Goal: Consume media (video, audio): Watch videos, listen to music or podcasts

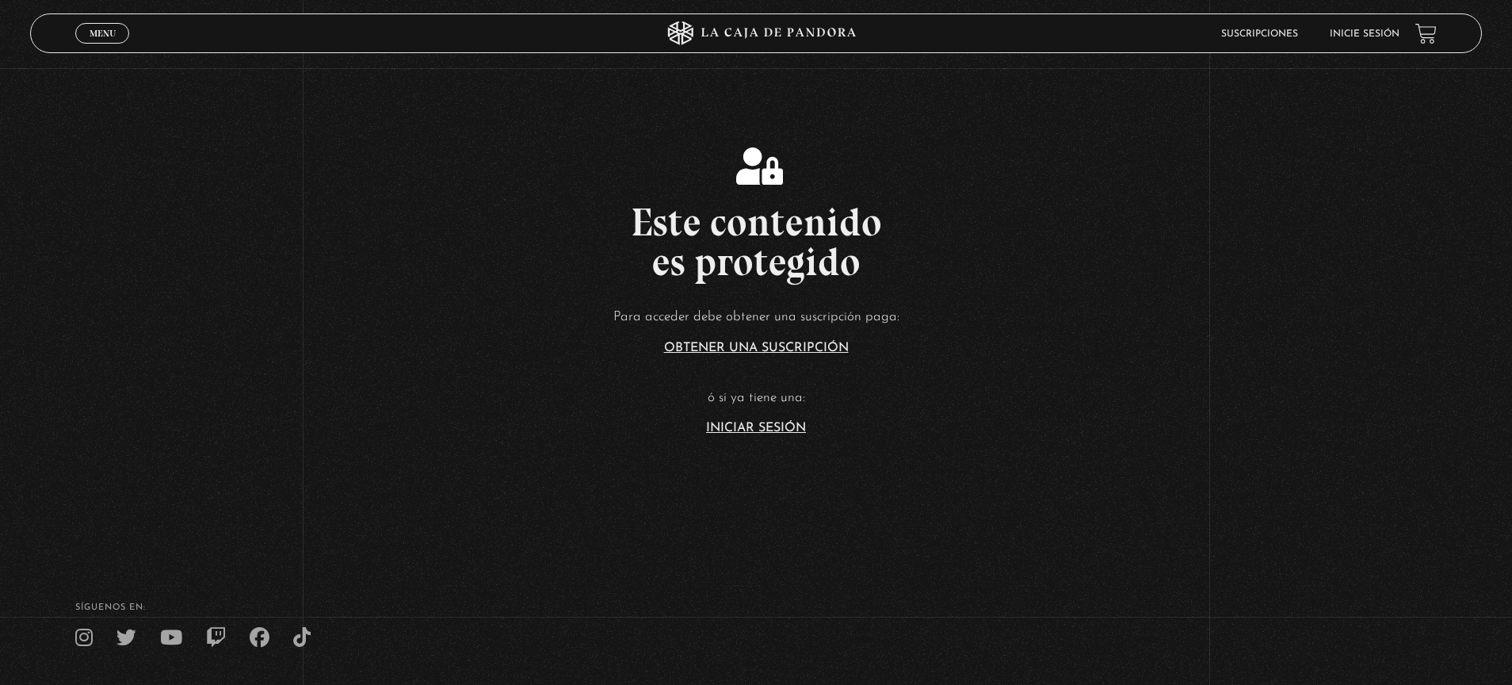
click at [1378, 35] on link "Inicie sesión" at bounding box center [1364, 34] width 70 height 10
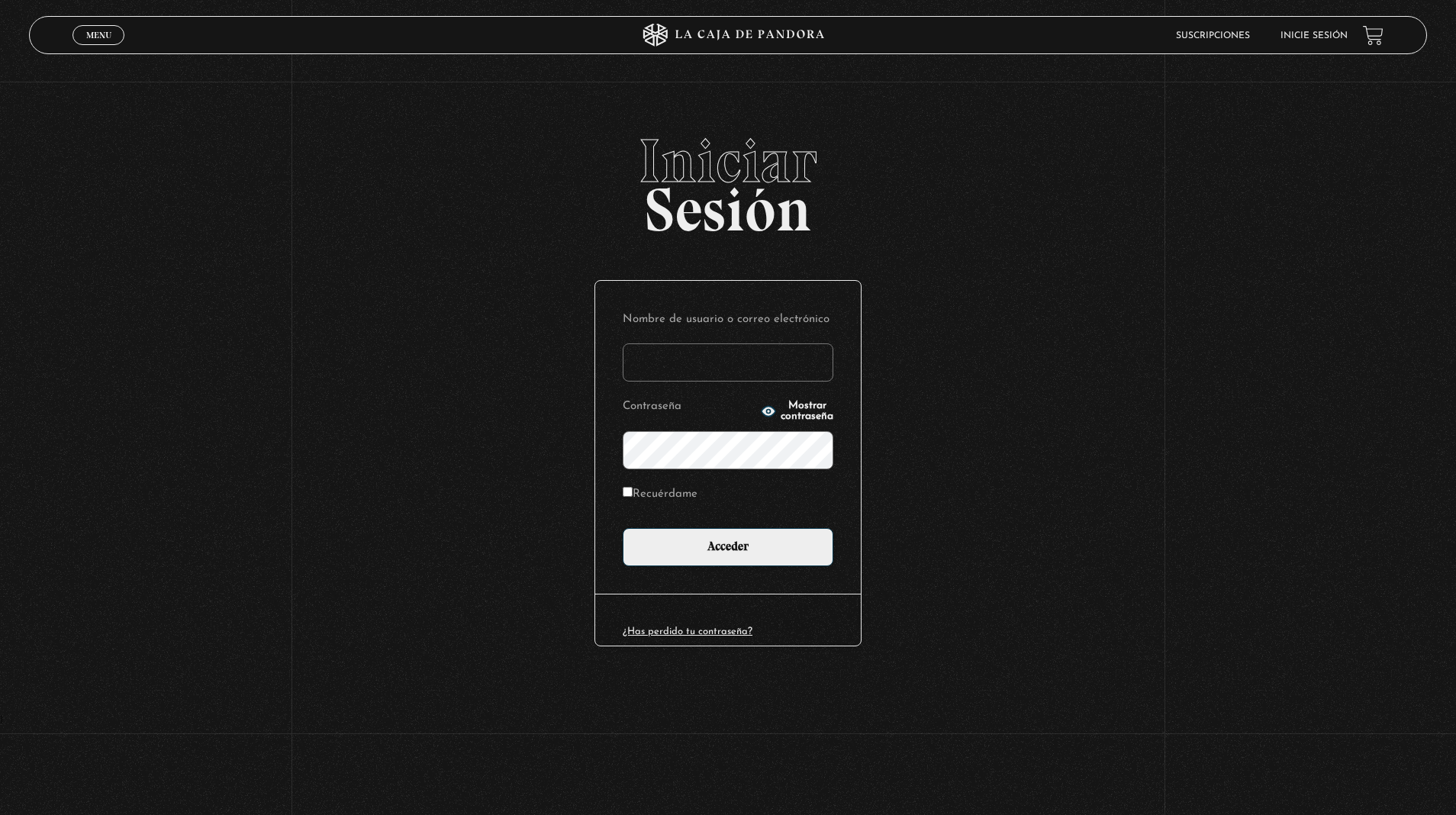
click at [759, 366] on input "Nombre de usuario o correo electrónico" at bounding box center [727, 363] width 211 height 39
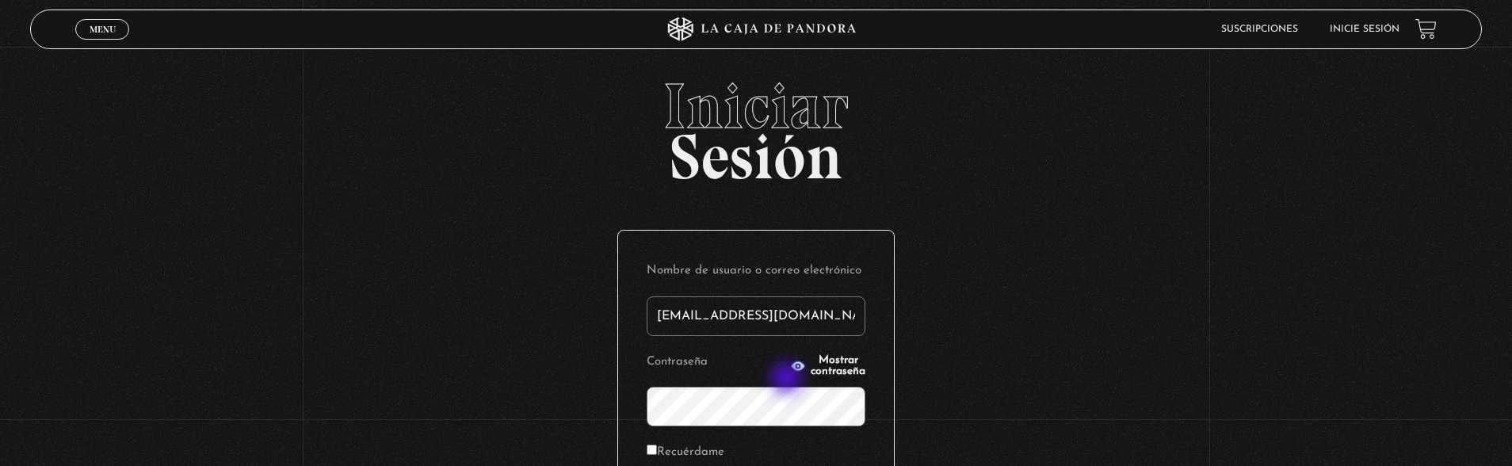
type input "nramirez9325@gmail.com"
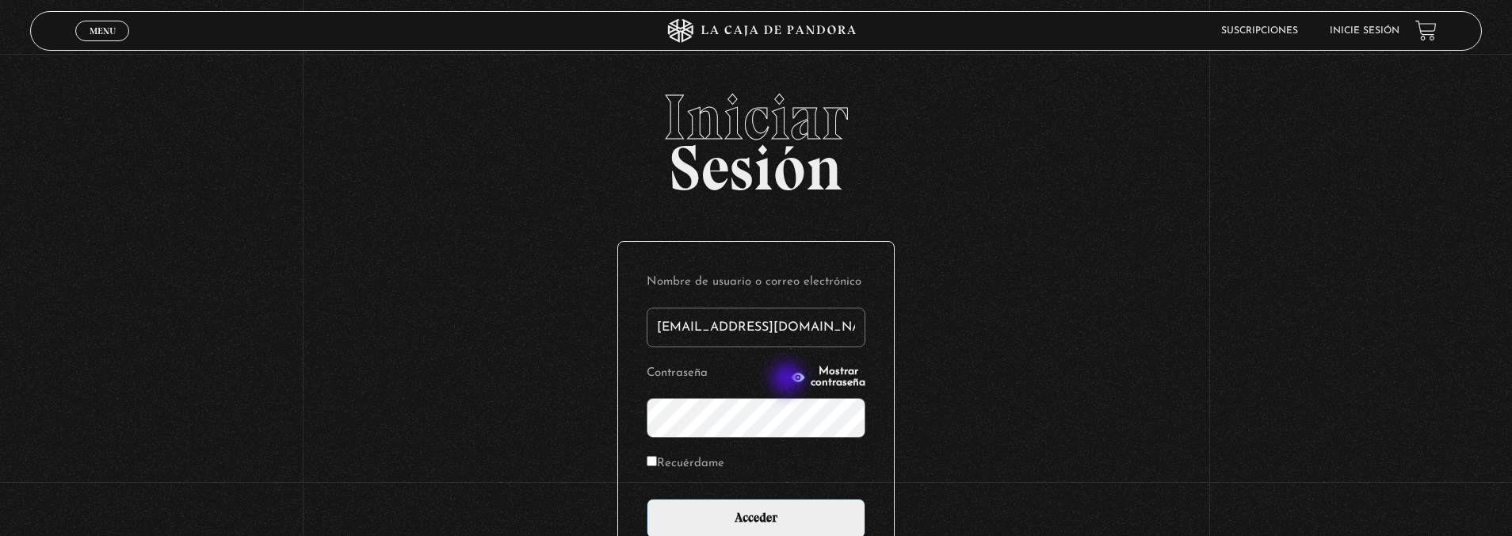
click at [646, 498] on input "Acceder" at bounding box center [755, 518] width 219 height 40
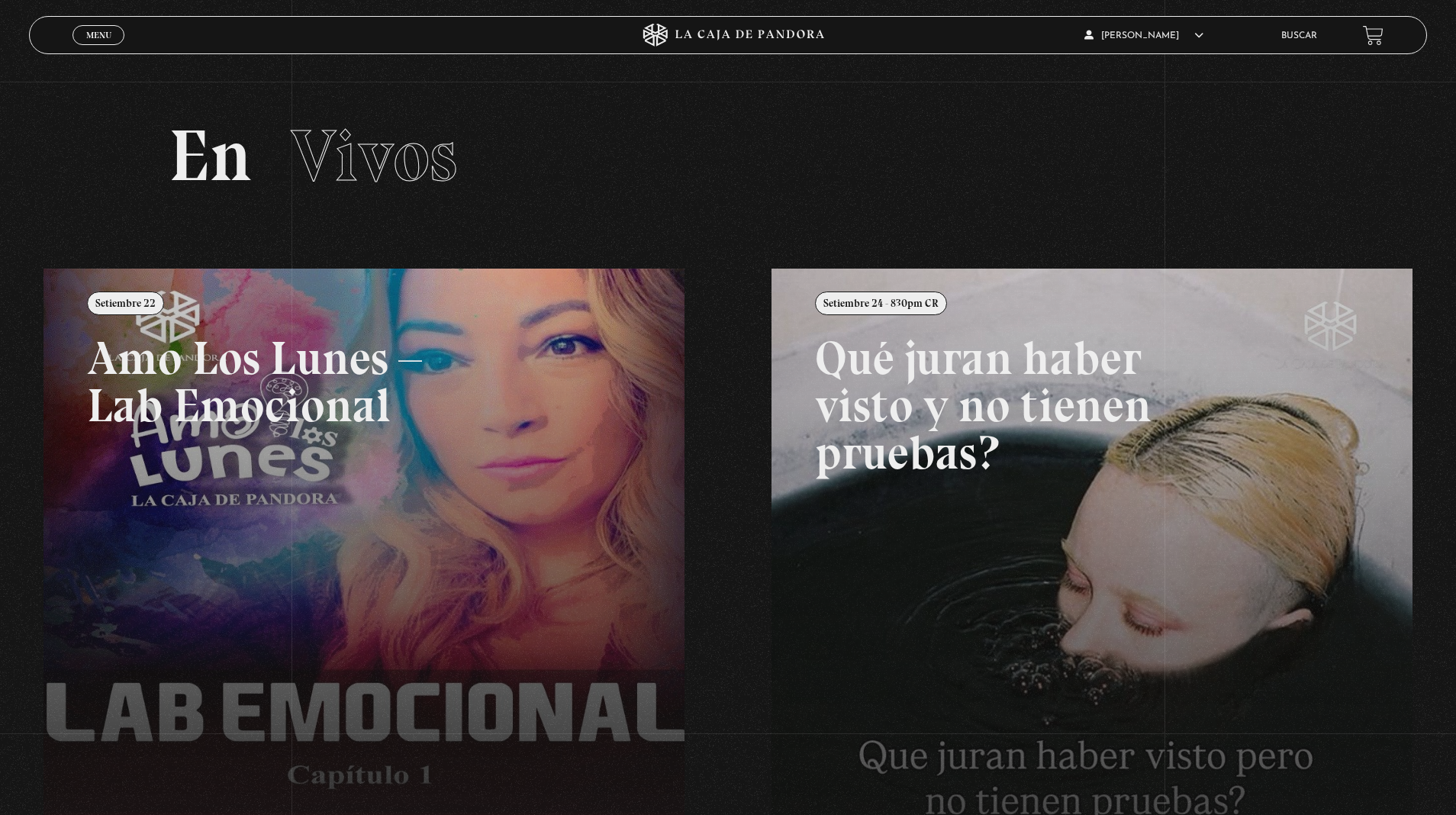
click at [100, 31] on span "Menu" at bounding box center [99, 36] width 25 height 10
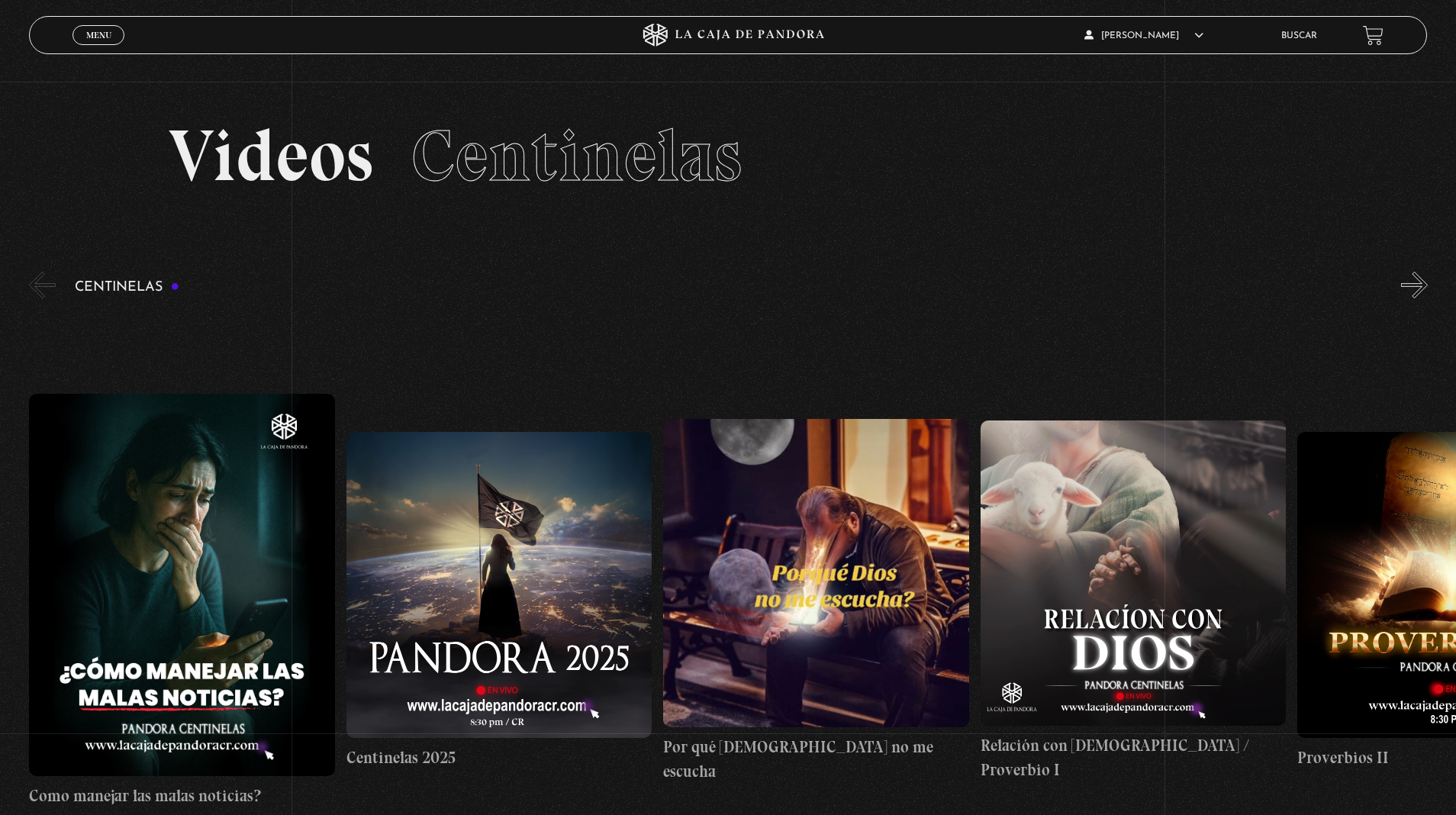
click at [1414, 277] on button "»" at bounding box center [1415, 285] width 27 height 27
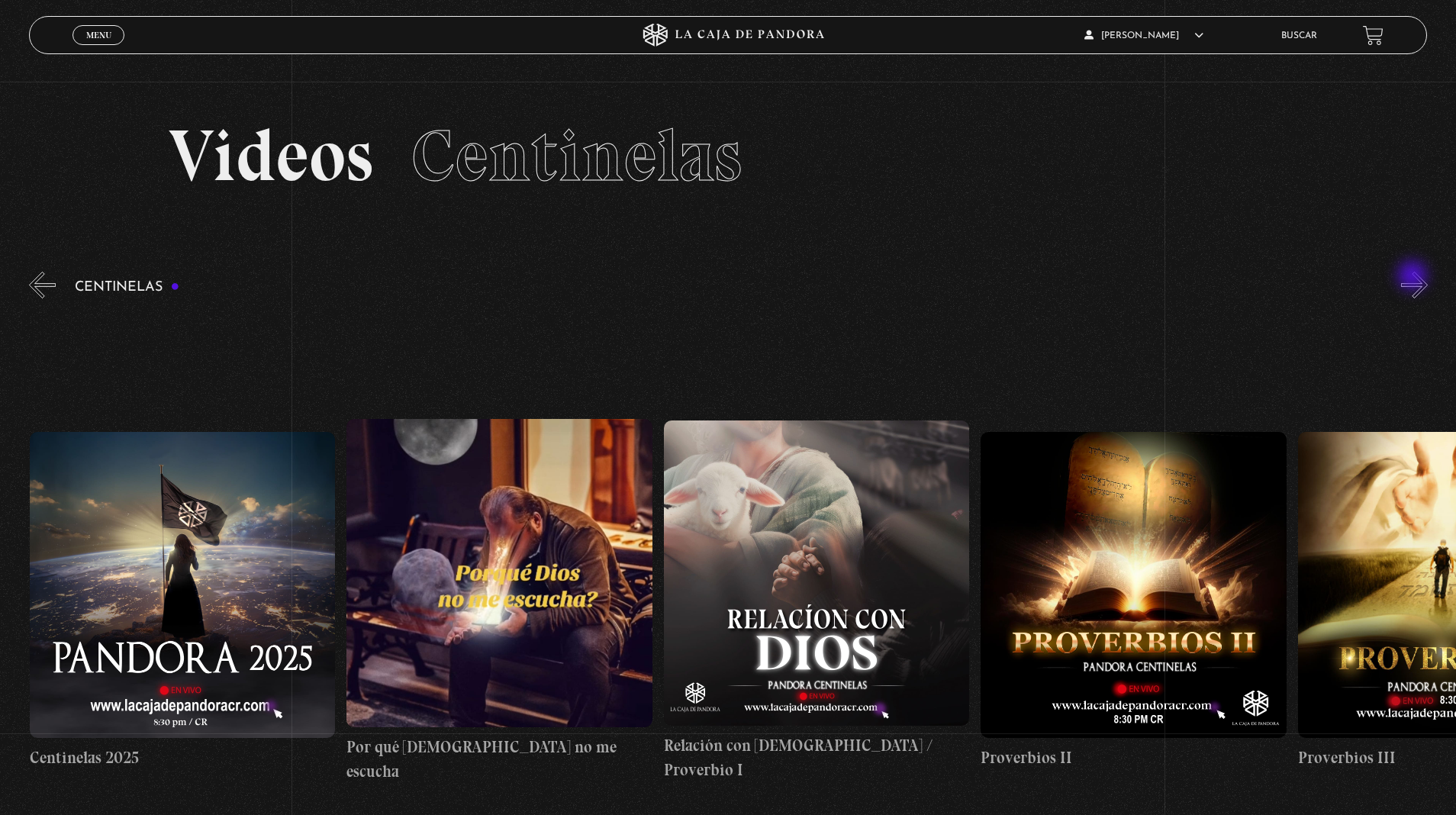
click at [1414, 277] on button "»" at bounding box center [1415, 285] width 27 height 27
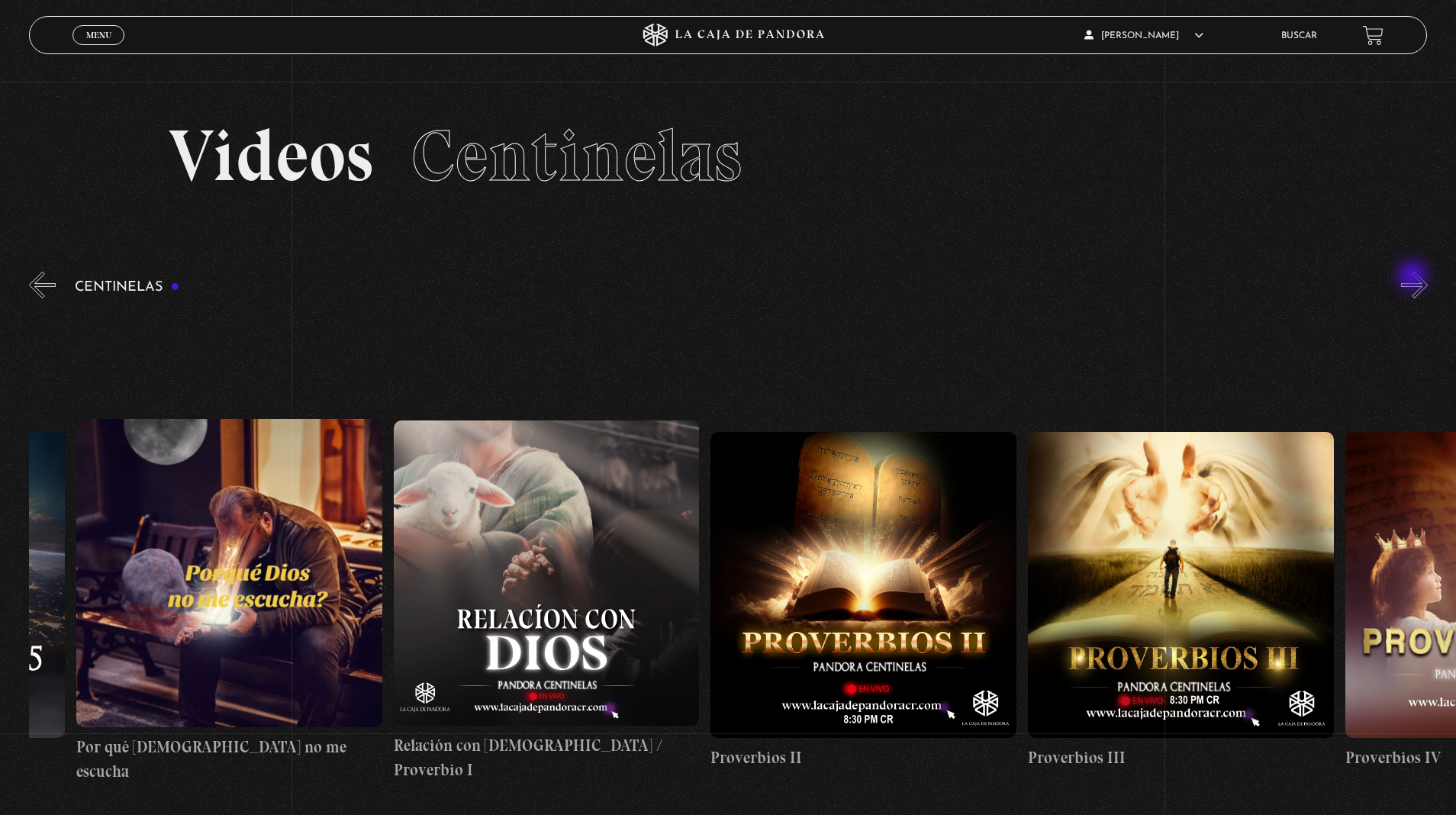
click at [1414, 277] on button "»" at bounding box center [1415, 285] width 27 height 27
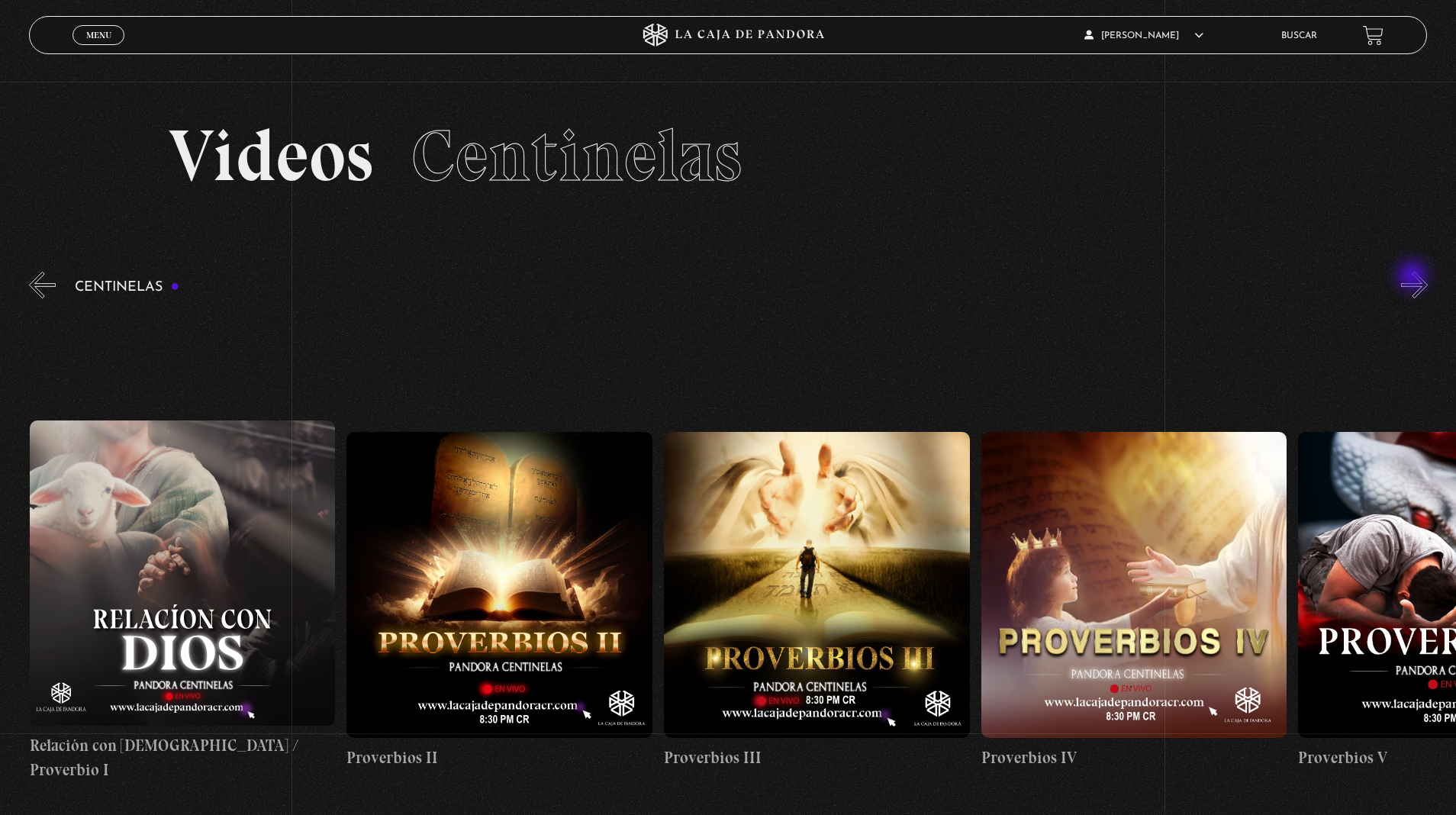
click at [1414, 277] on button "»" at bounding box center [1415, 285] width 27 height 27
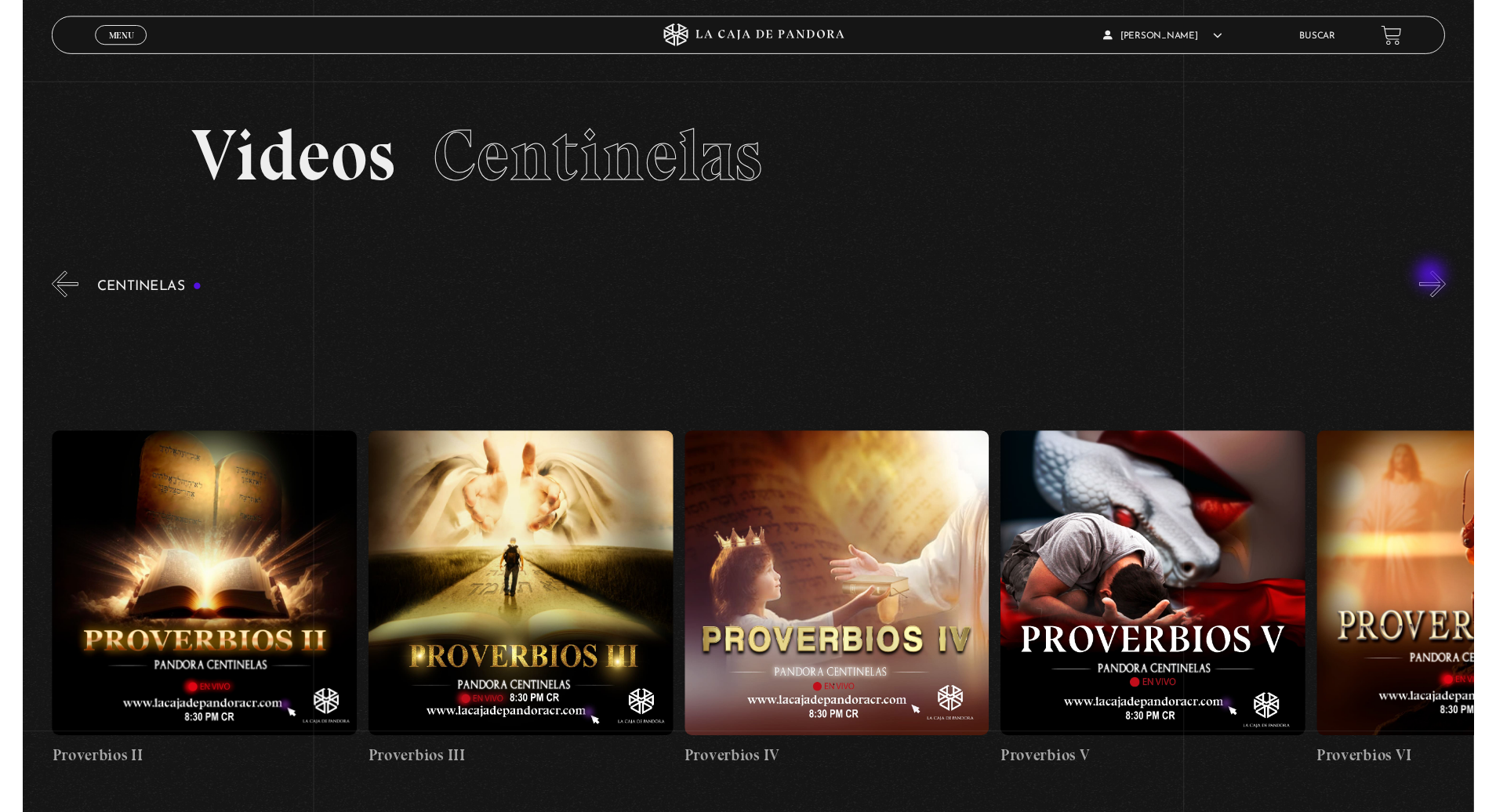
scroll to position [0, 1303]
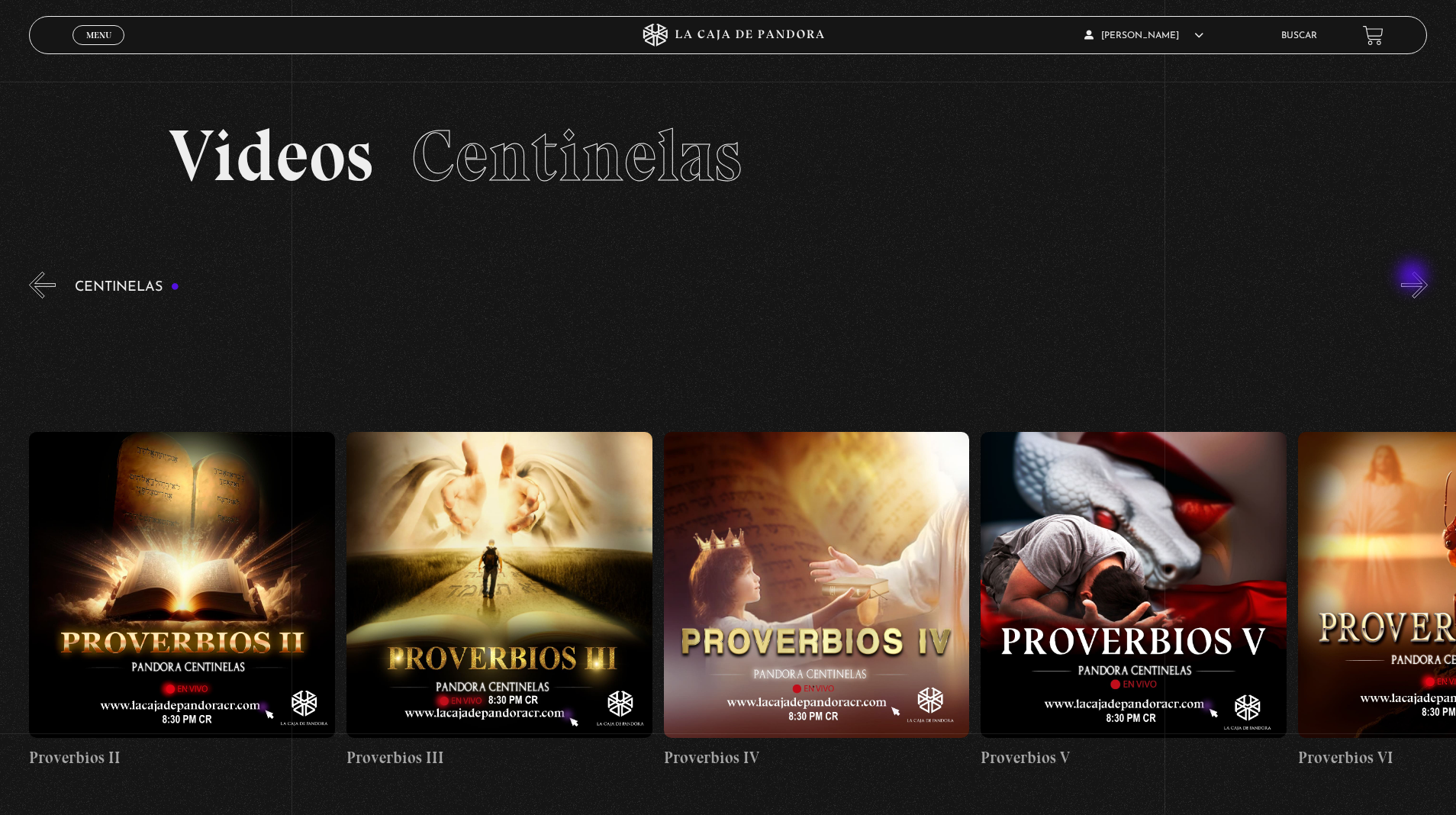
click at [1158, 513] on figure at bounding box center [1133, 585] width 306 height 306
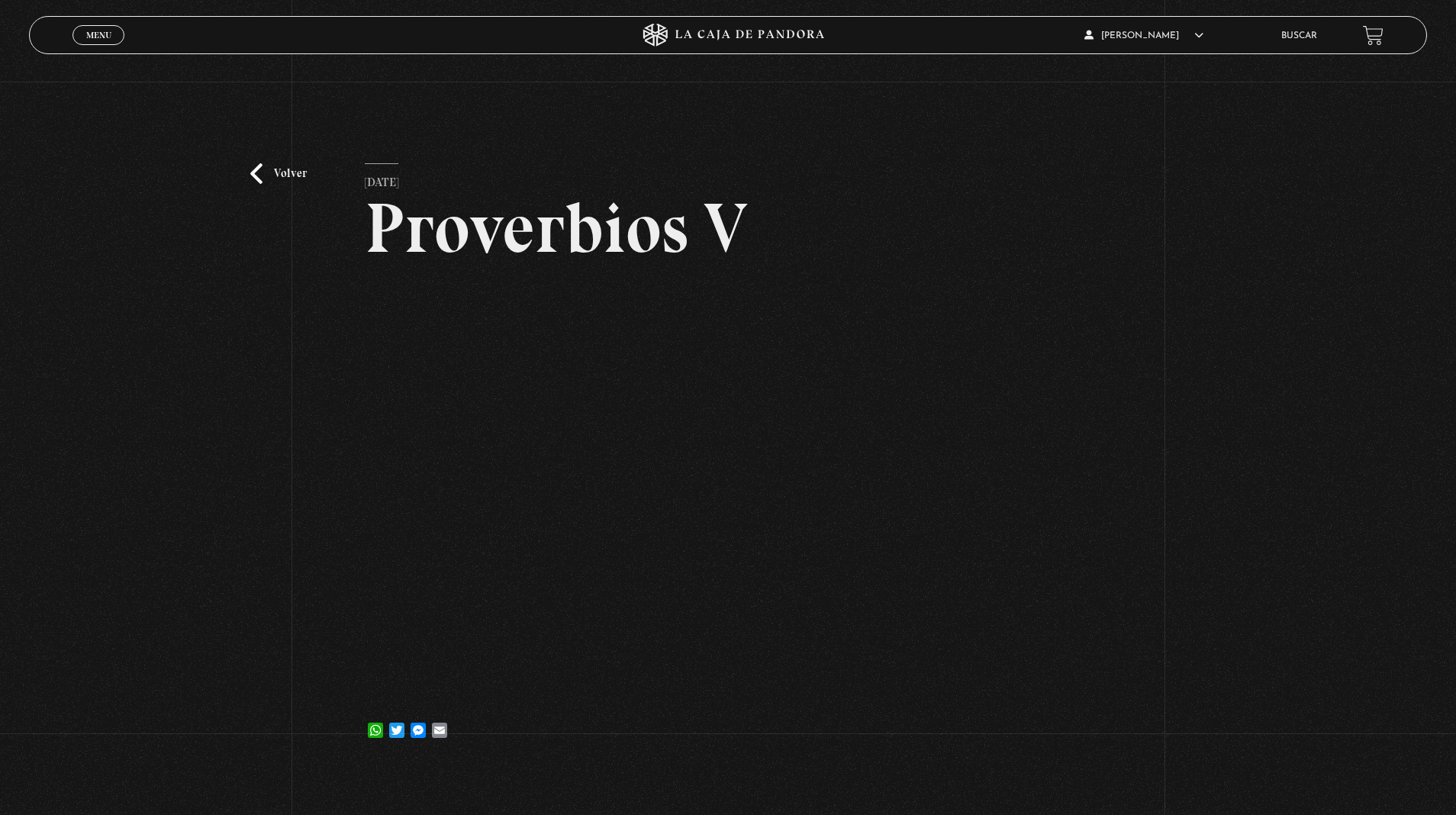
click at [296, 178] on link "Volver" at bounding box center [278, 173] width 57 height 20
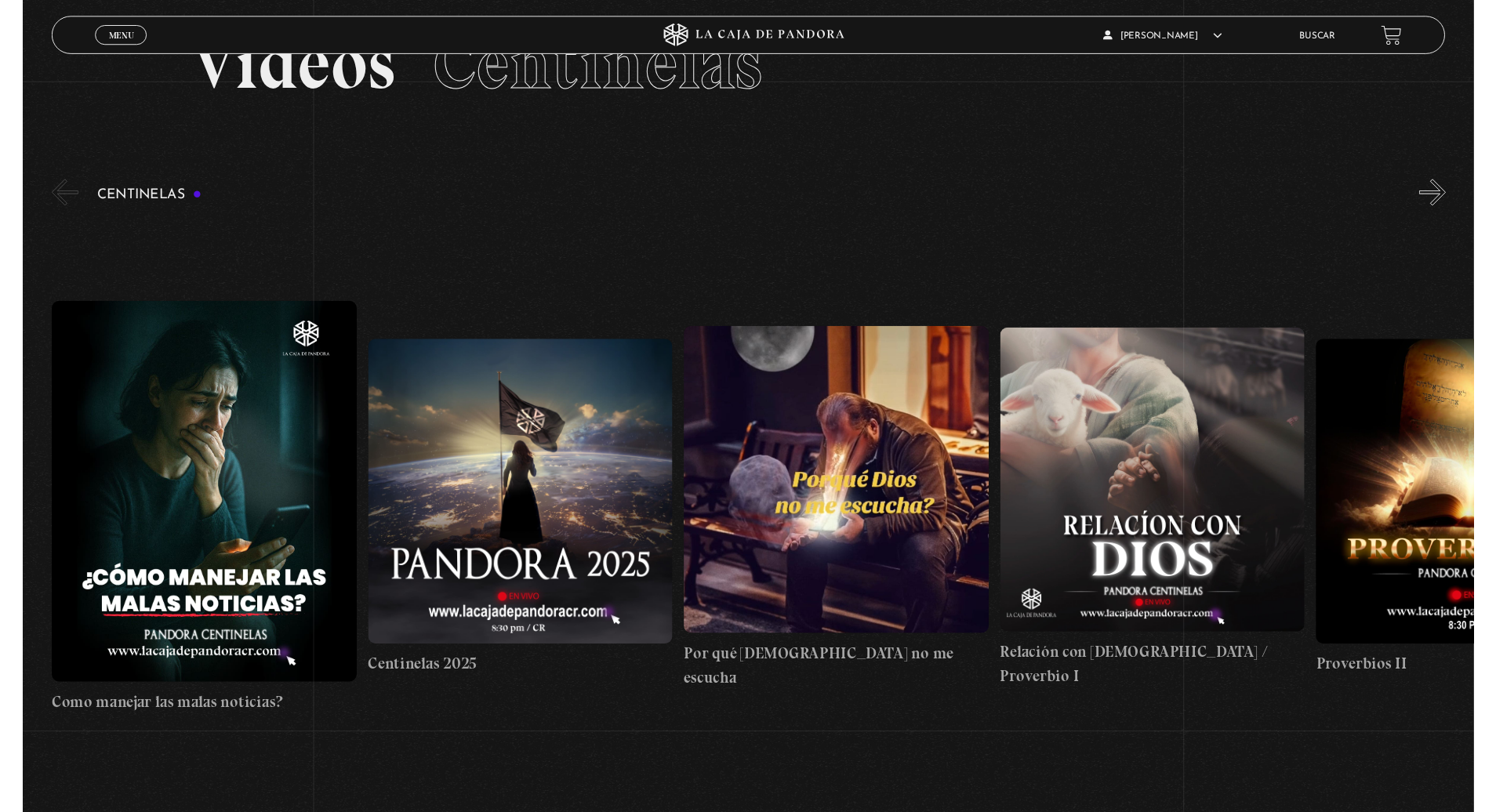
scroll to position [112, 0]
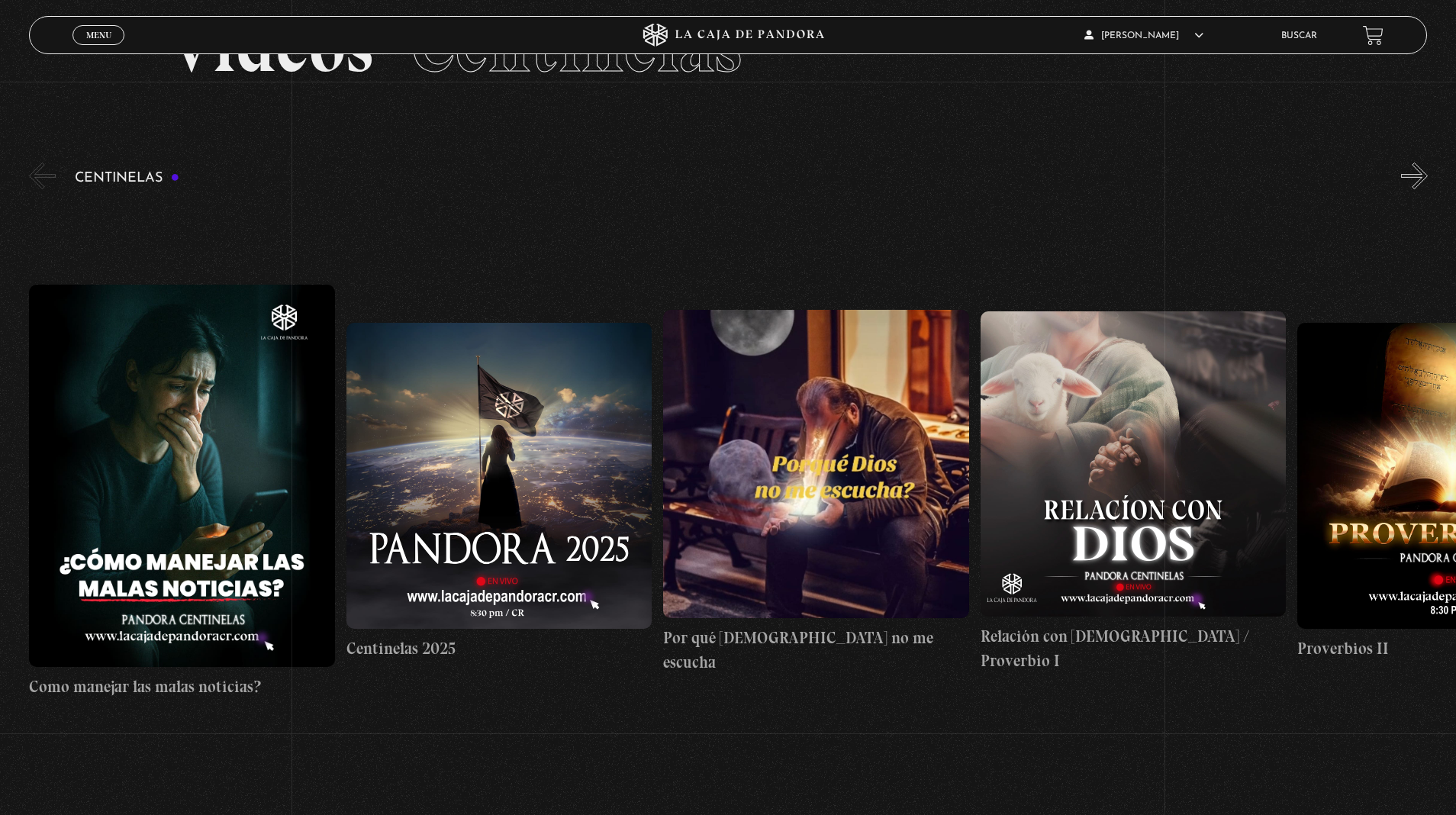
click at [85, 176] on h3 "Centinelas" at bounding box center [127, 177] width 105 height 14
click at [102, 200] on link "Como manejar las malas noticias?" at bounding box center [182, 491] width 306 height 583
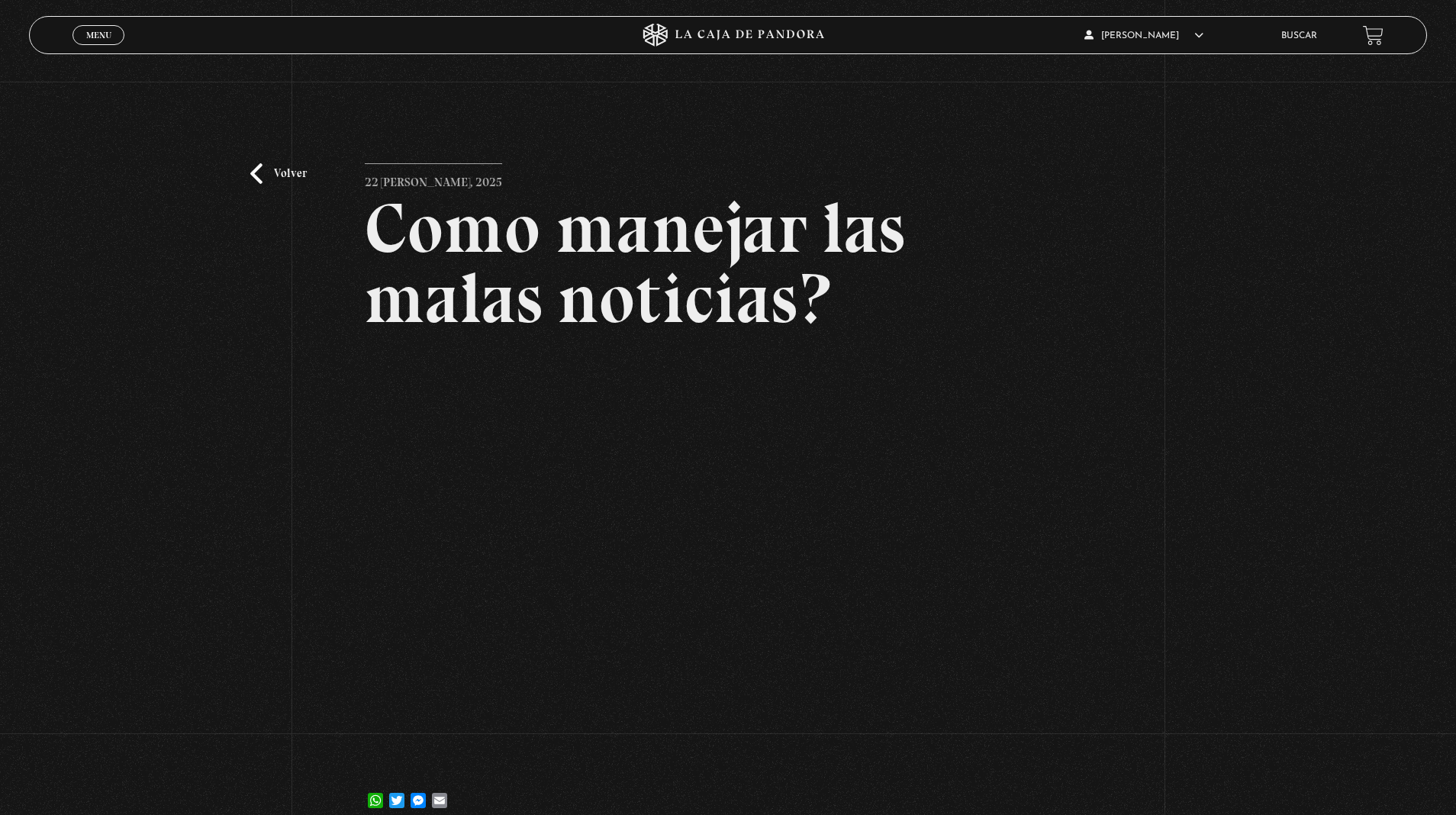
click at [93, 49] on div "Menu Cerrar" at bounding box center [290, 35] width 436 height 37
click at [93, 28] on link "Menu Cerrar" at bounding box center [98, 35] width 52 height 20
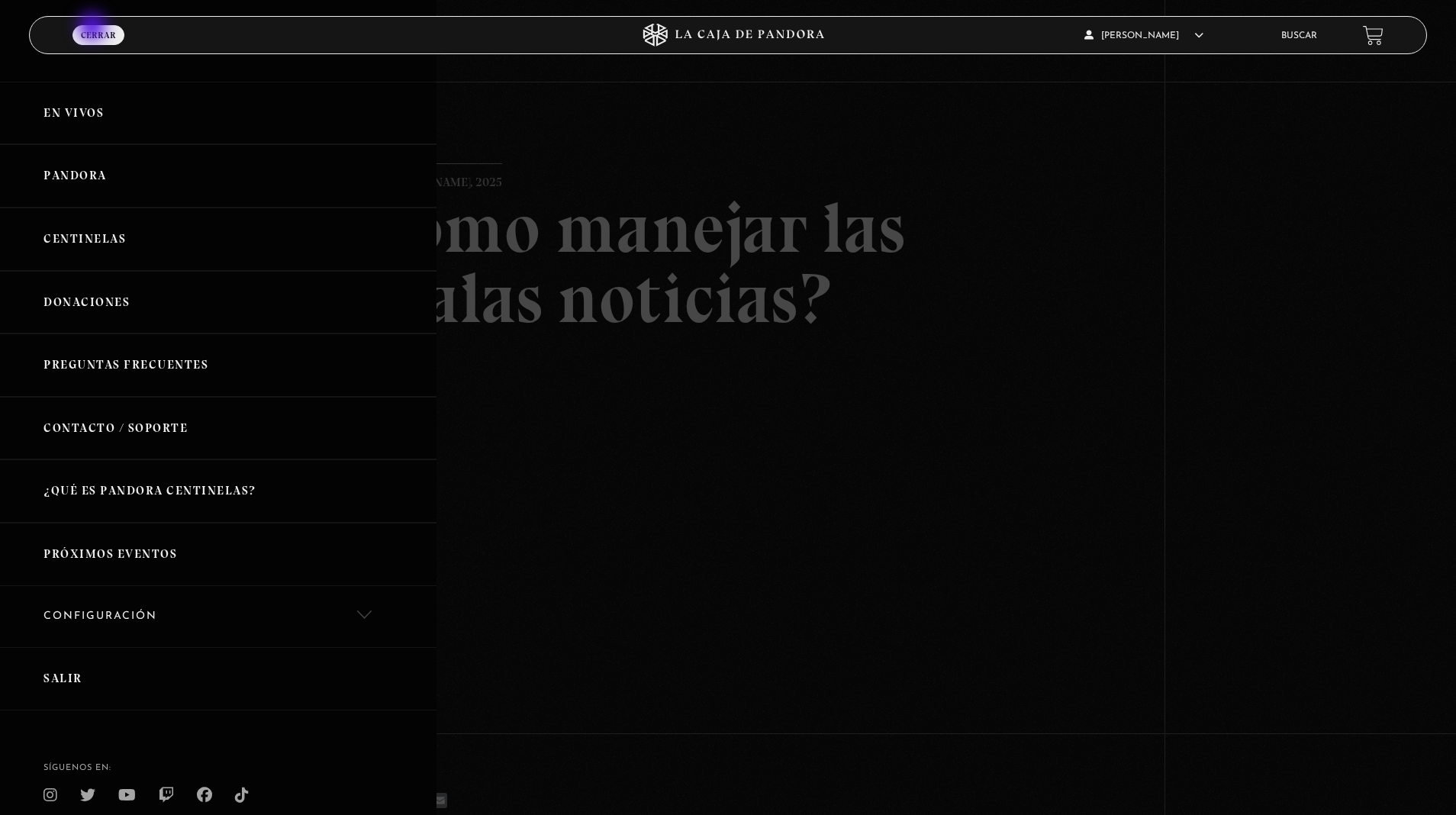
click at [93, 106] on link "En vivos" at bounding box center [218, 114] width 436 height 64
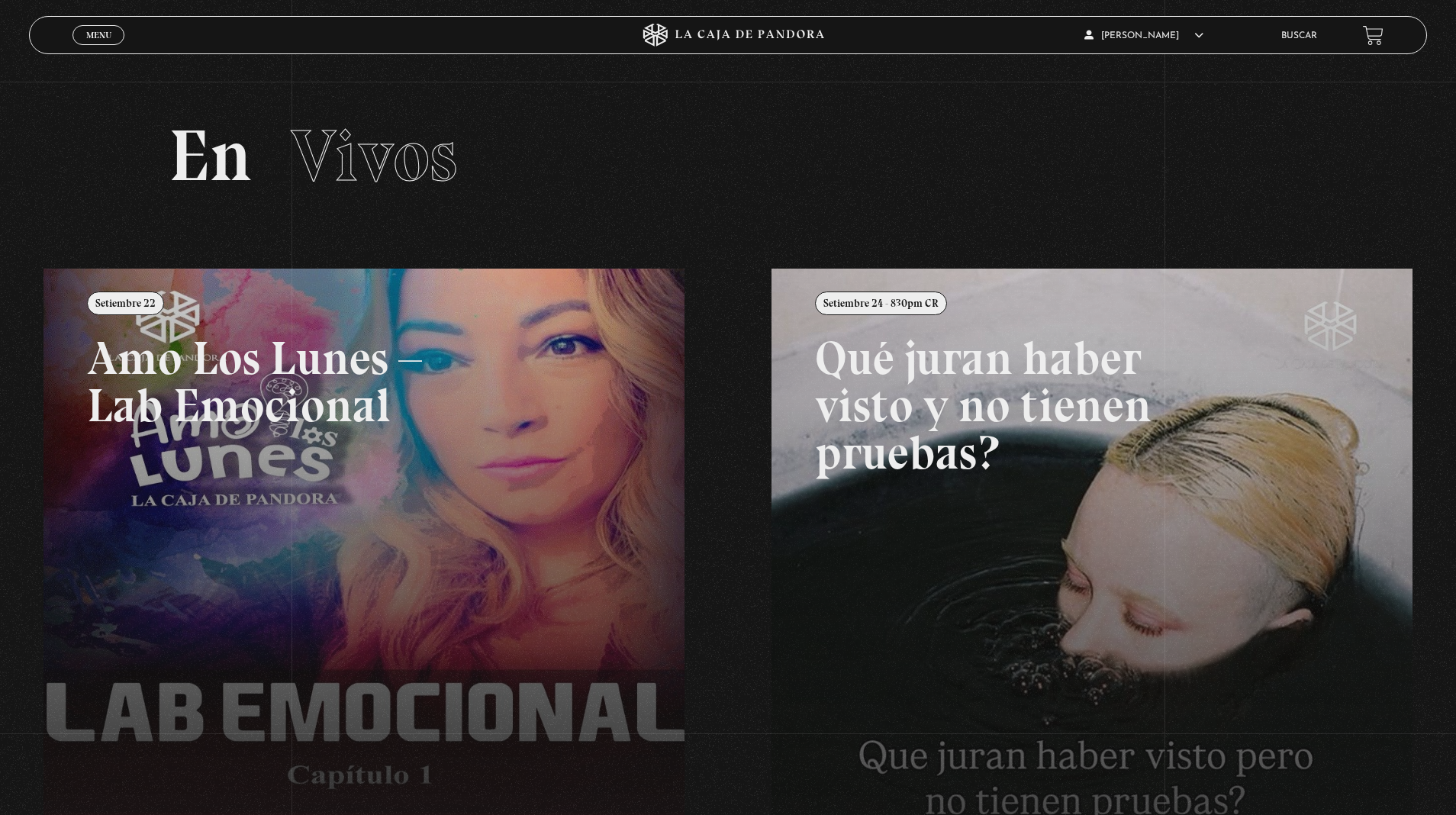
click at [104, 44] on link "Menu Cerrar" at bounding box center [98, 35] width 52 height 20
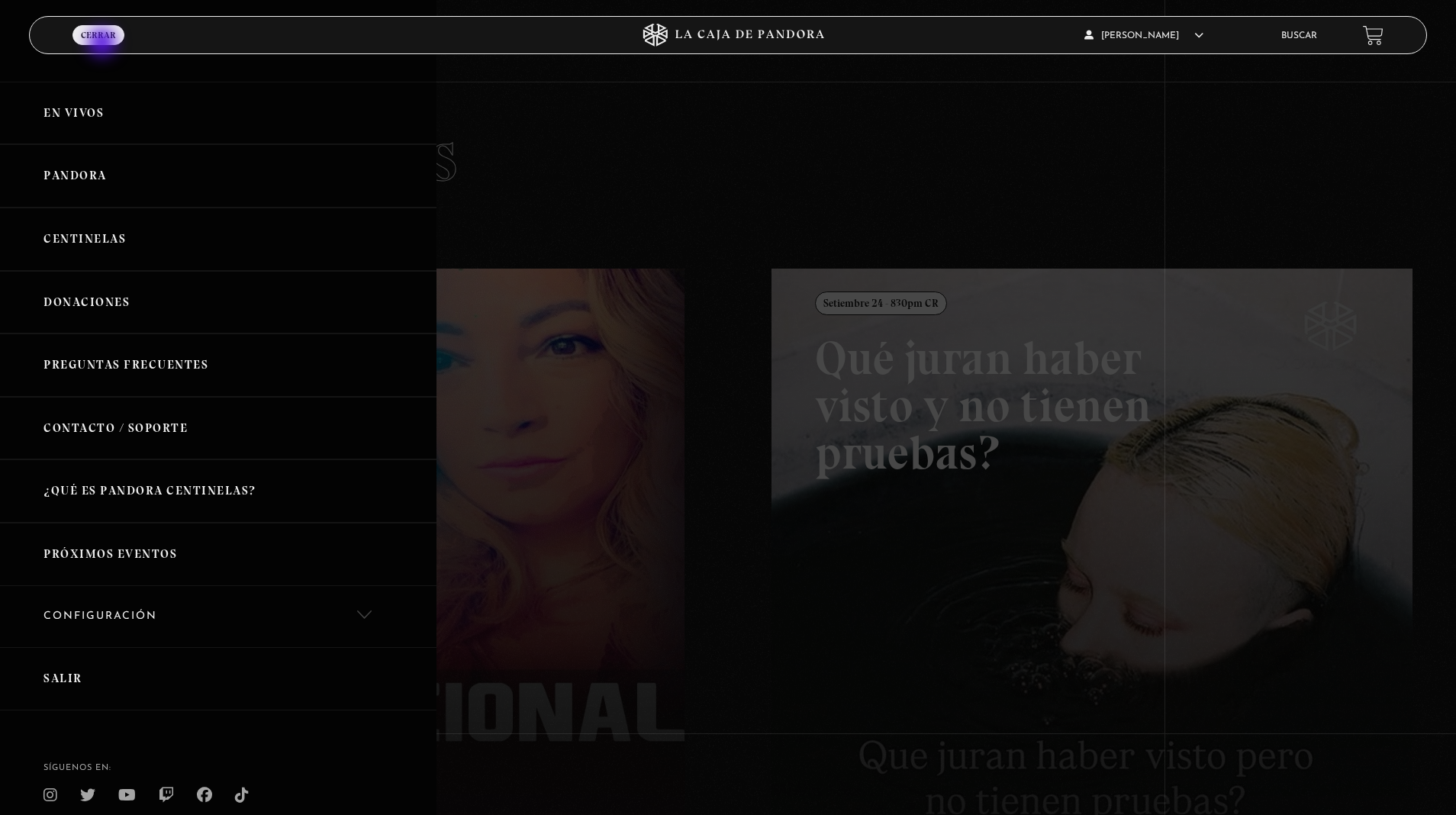
click at [104, 231] on link "Centinelas" at bounding box center [218, 239] width 436 height 64
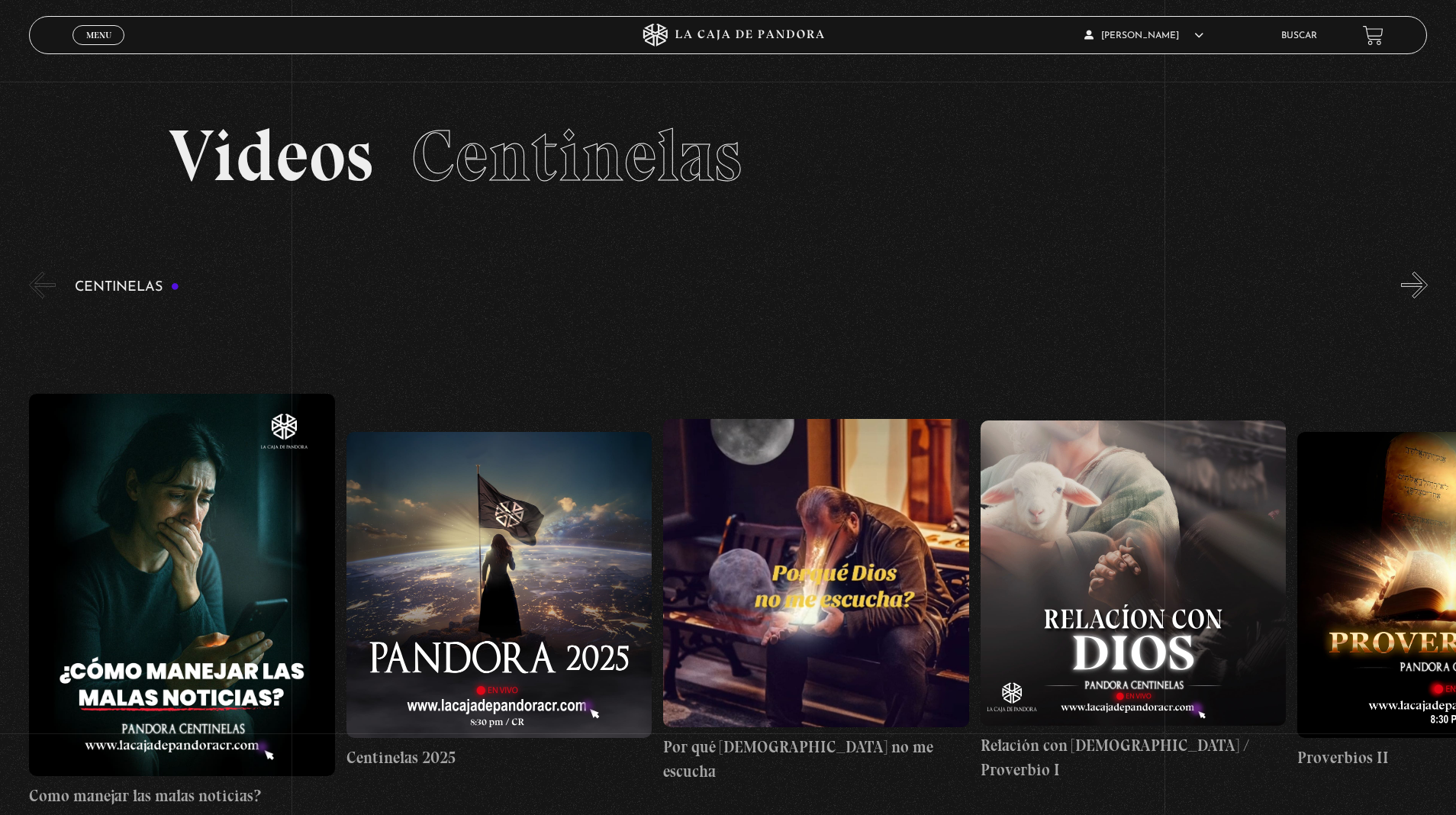
click at [104, 231] on section "Videos Centinelas" at bounding box center [728, 175] width 1456 height 187
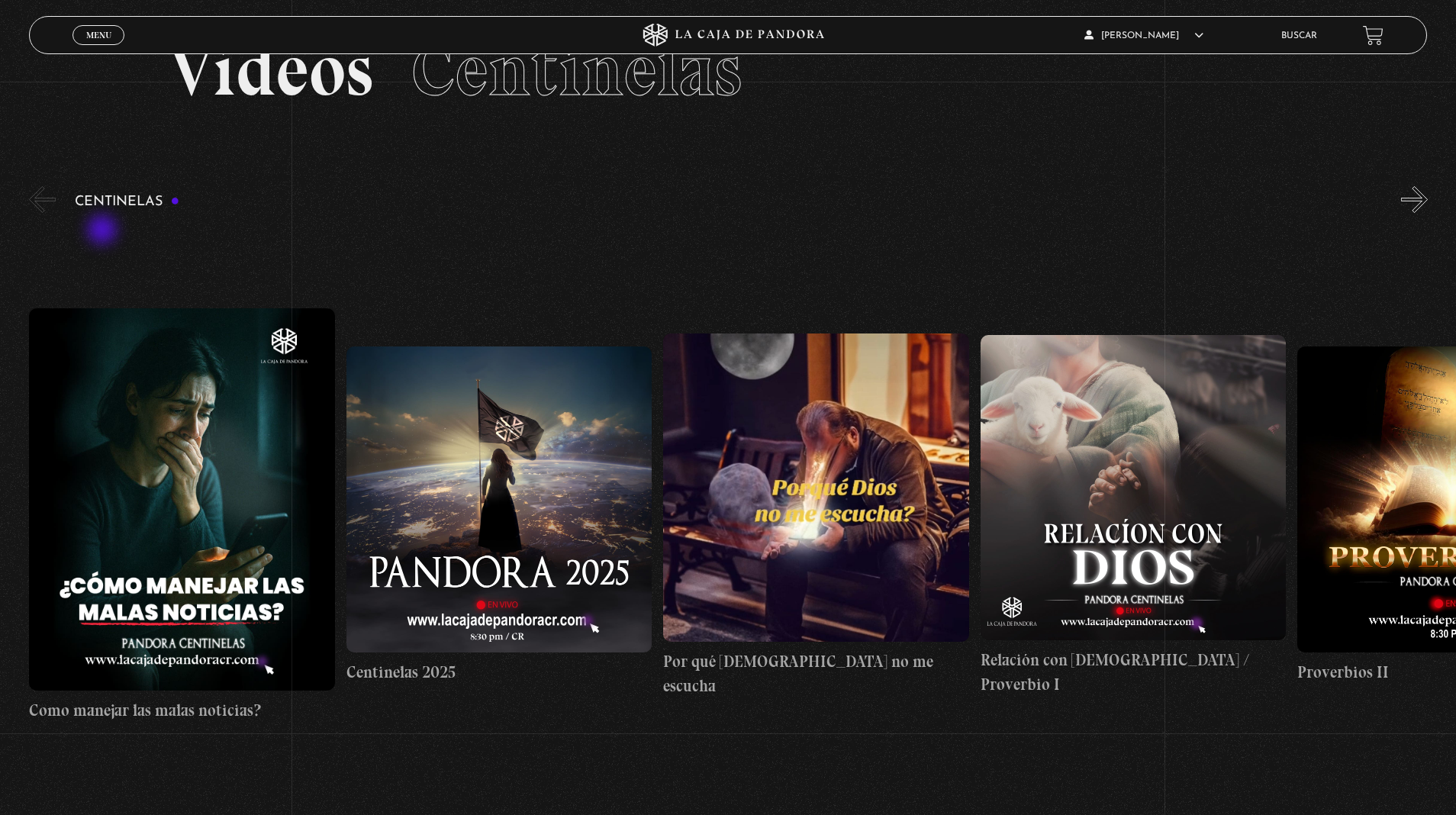
click at [1413, 207] on button "»" at bounding box center [1415, 199] width 27 height 27
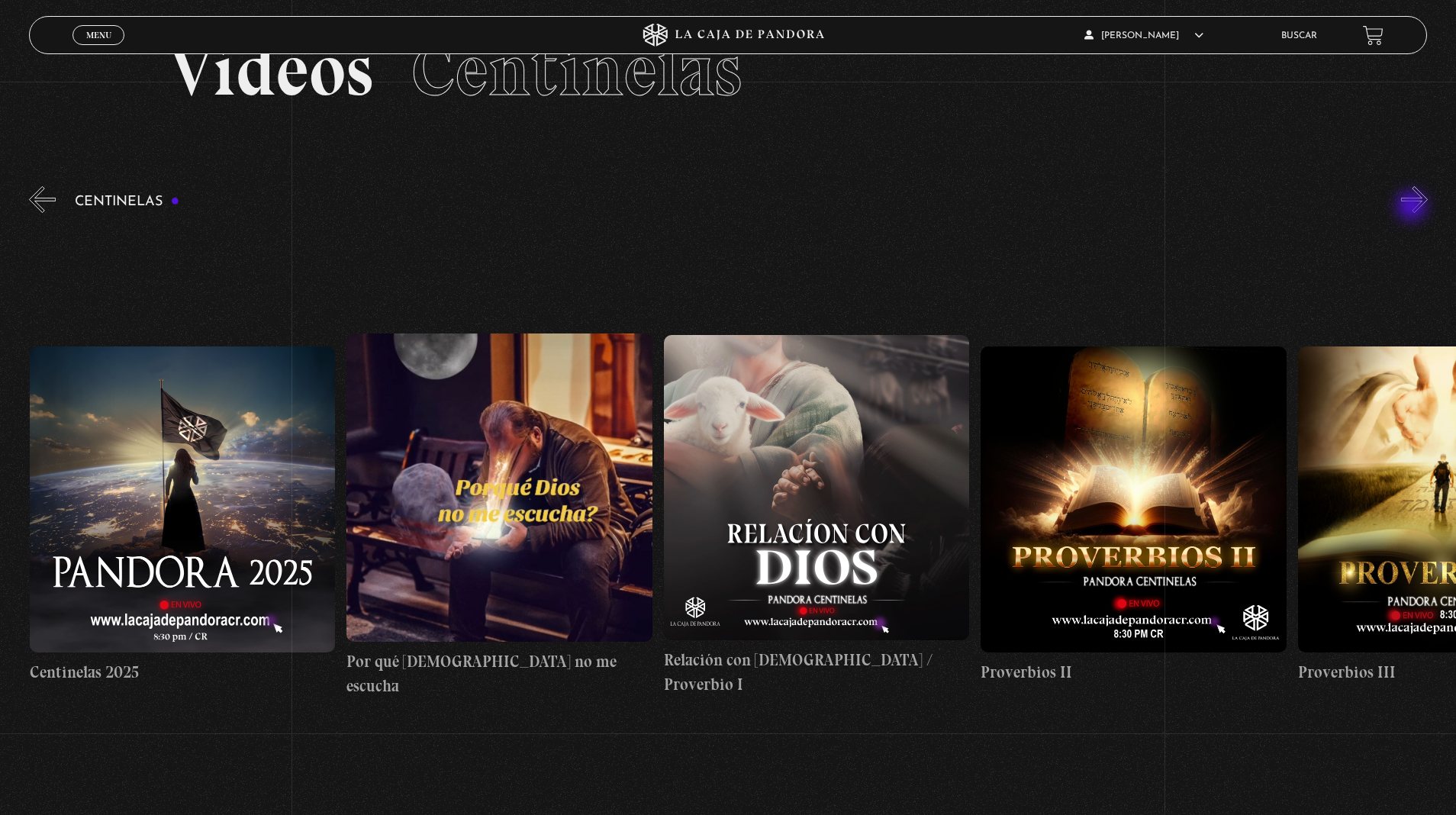
scroll to position [0, 317]
click at [1413, 207] on button "»" at bounding box center [1415, 199] width 27 height 27
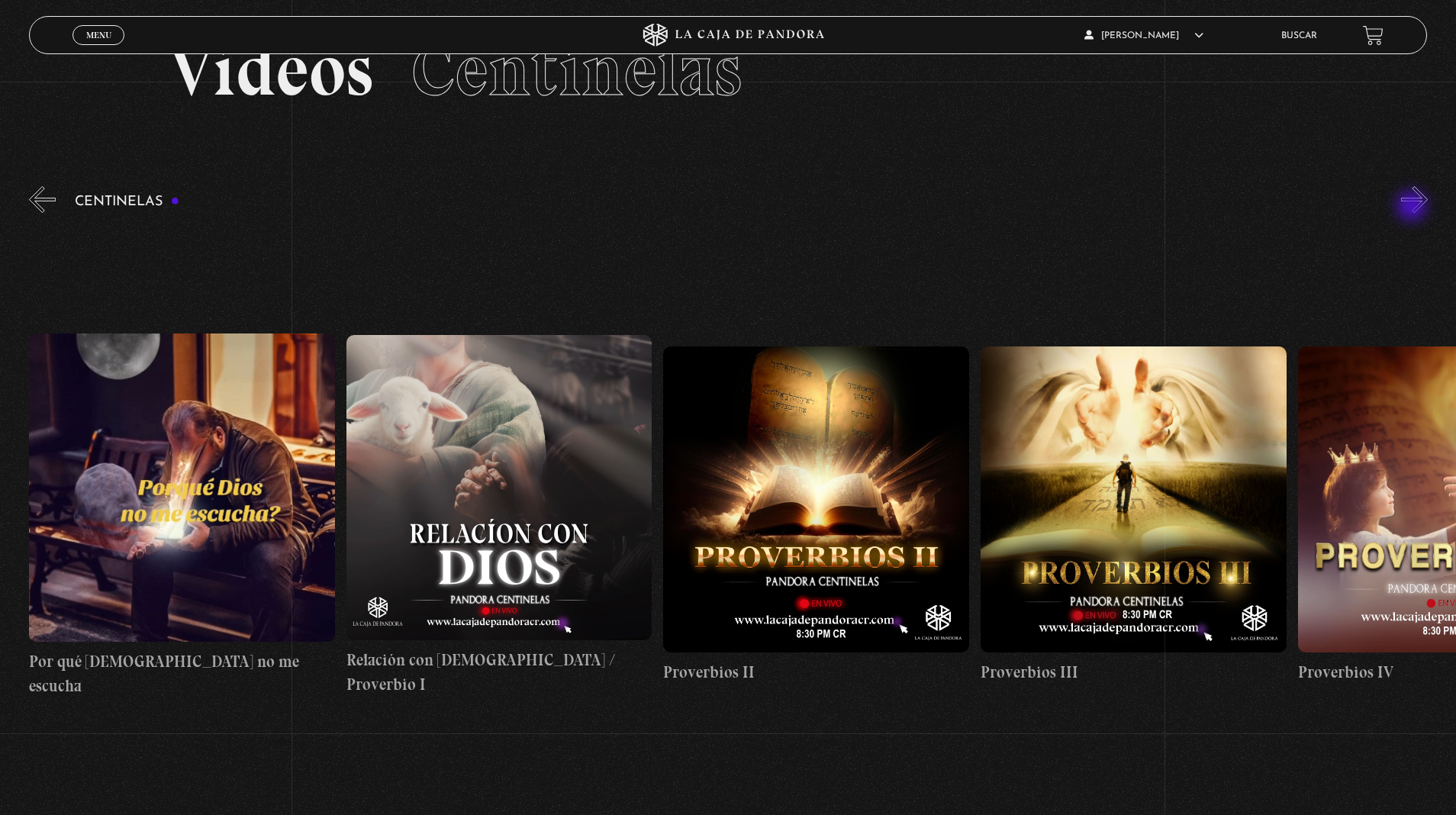
click at [1413, 207] on button "»" at bounding box center [1415, 199] width 27 height 27
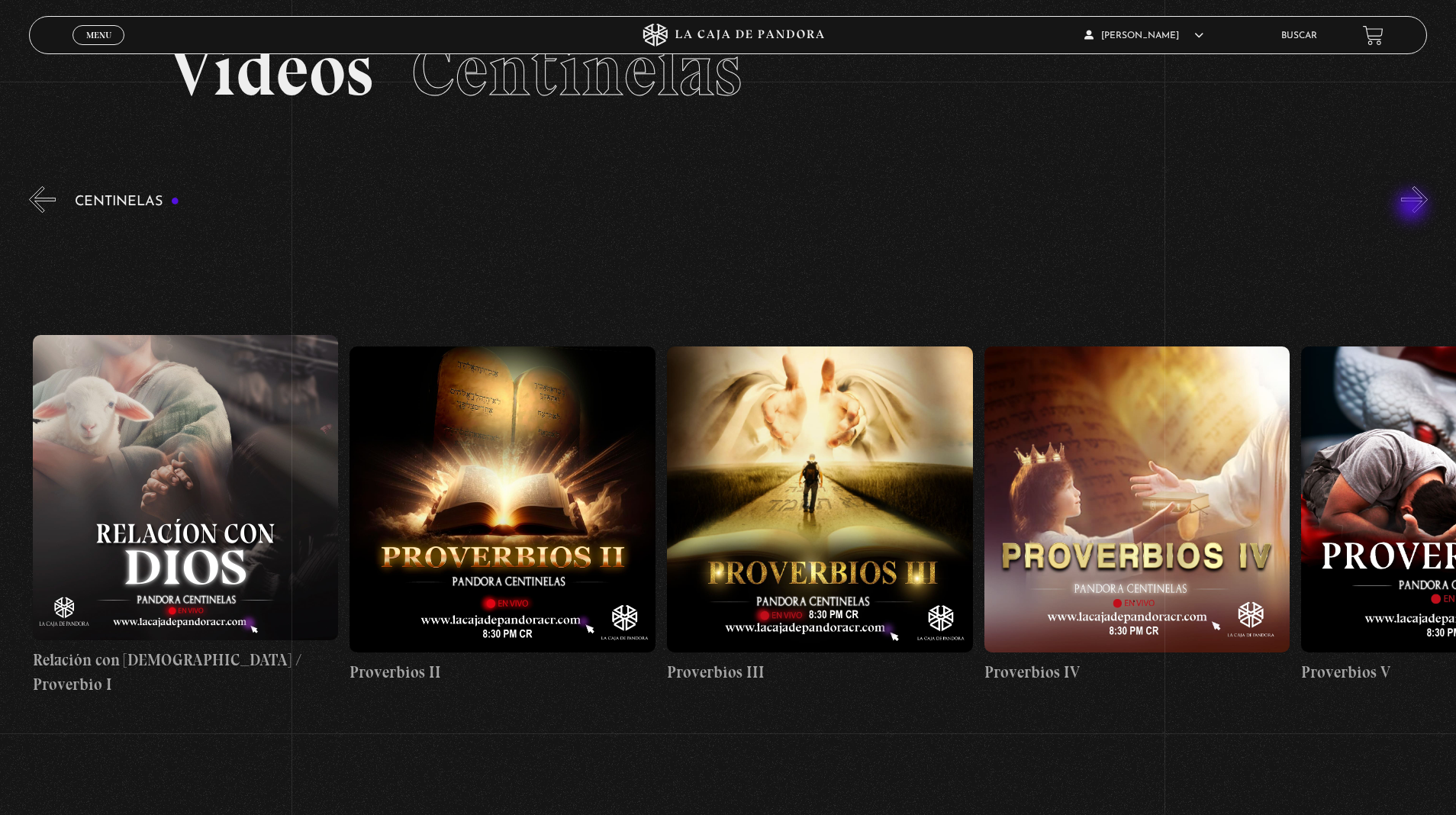
scroll to position [0, 950]
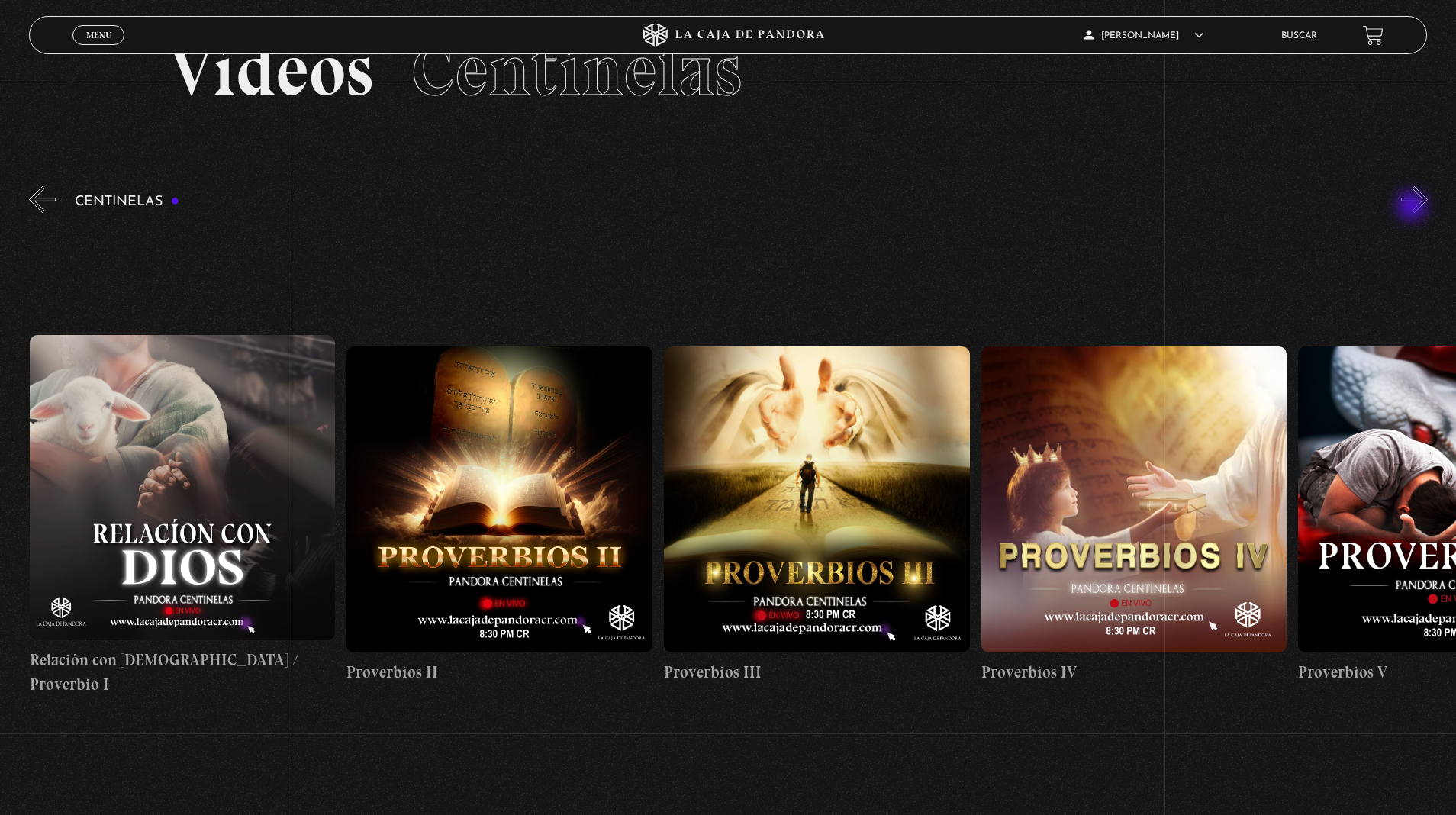
click at [1401, 186] on button "»" at bounding box center [1415, 199] width 27 height 27
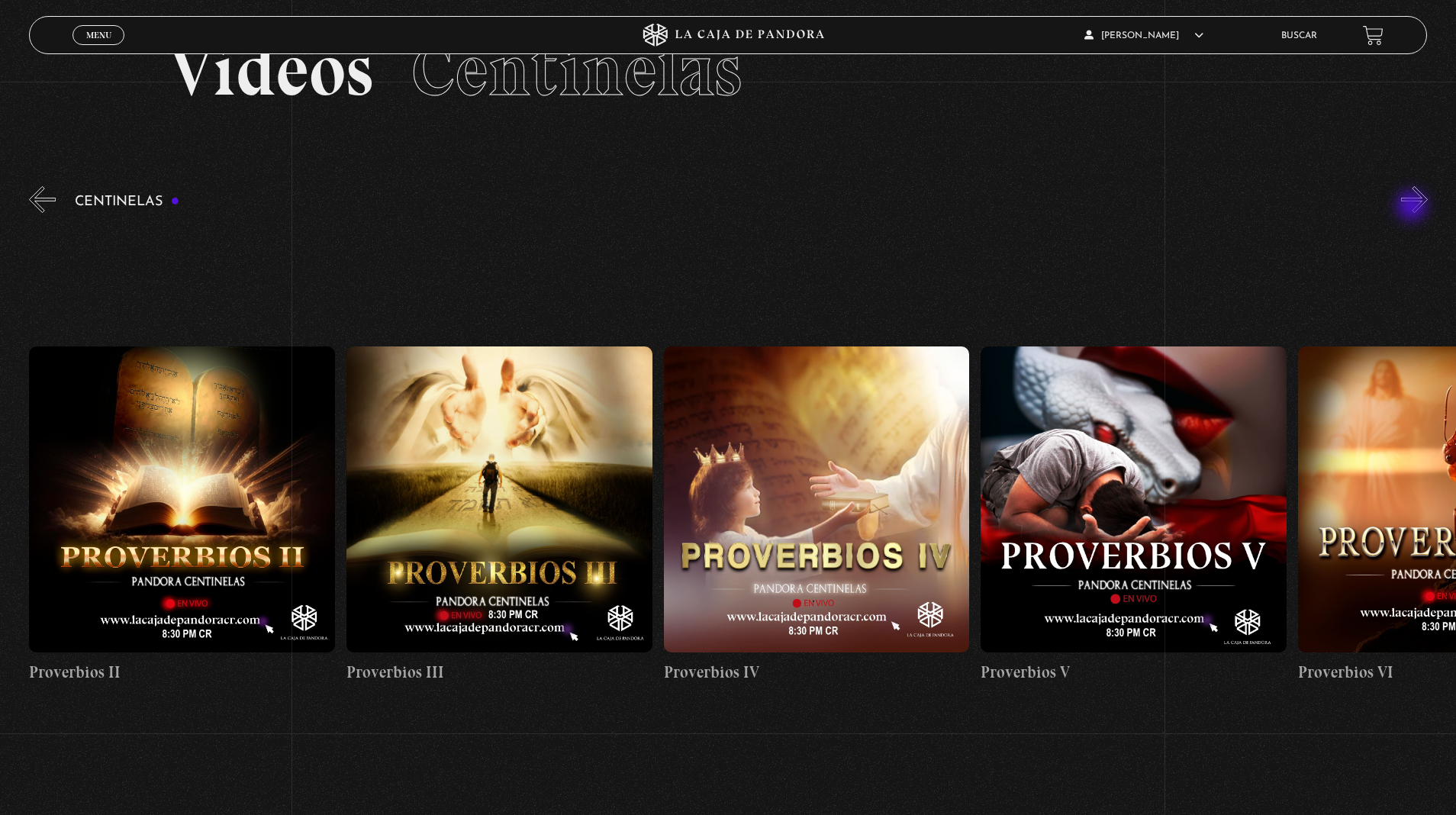
scroll to position [0, 1268]
